Goal: Task Accomplishment & Management: Manage account settings

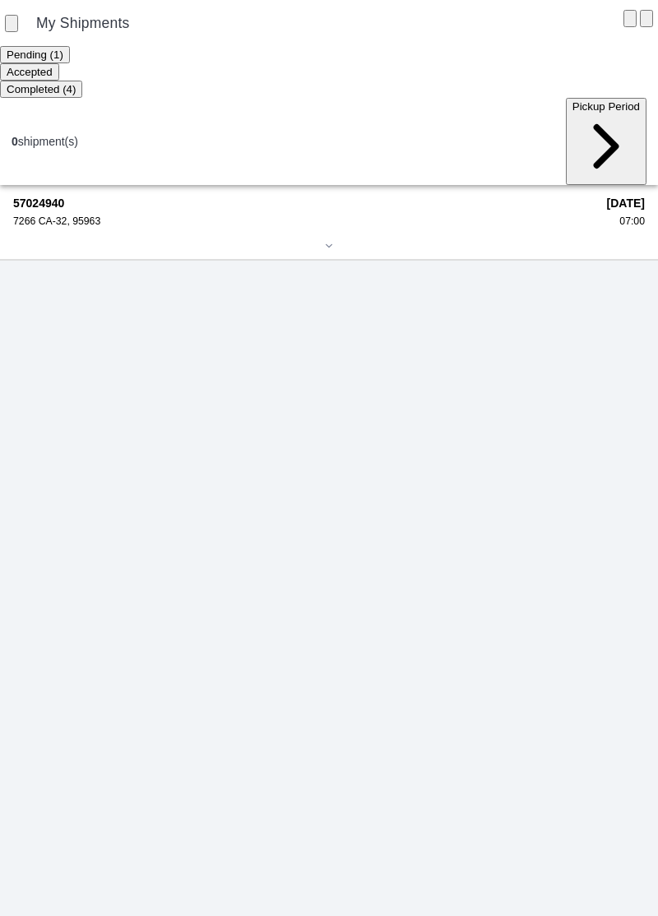
click at [72, 197] on strong "57024940" at bounding box center [304, 203] width 582 height 13
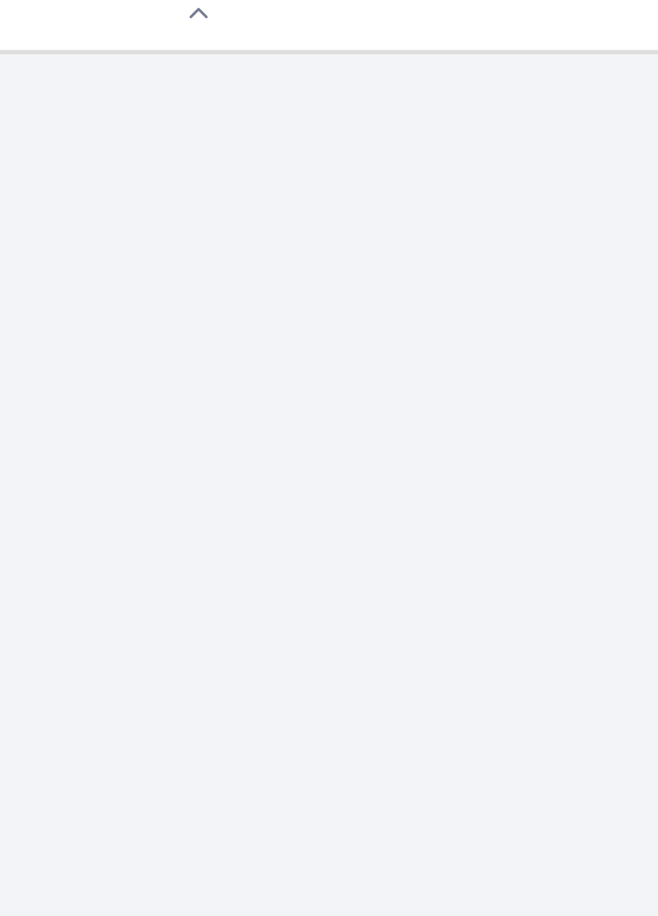
click at [456, 571] on div "57024940 7266 CA-32, 95963 [GEOGRAPHIC_DATA], [GEOGRAPHIC_DATA], [GEOGRAPHIC_DA…" at bounding box center [329, 550] width 658 height 731
click at [266, 334] on span "Accept" at bounding box center [250, 328] width 34 height 12
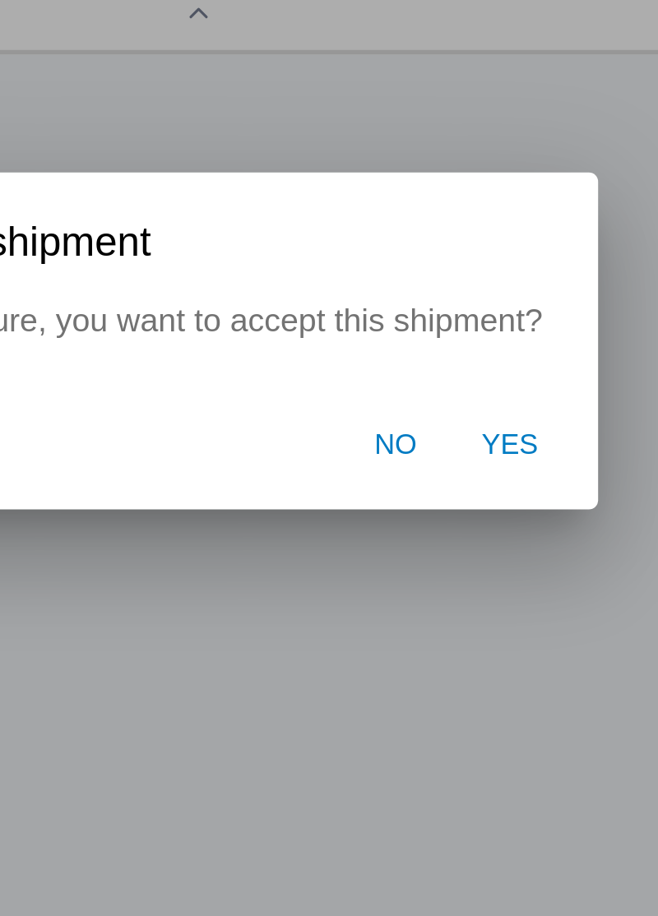
click at [441, 497] on span "Yes" at bounding box center [440, 496] width 21 height 15
